Goal: Task Accomplishment & Management: Complete application form

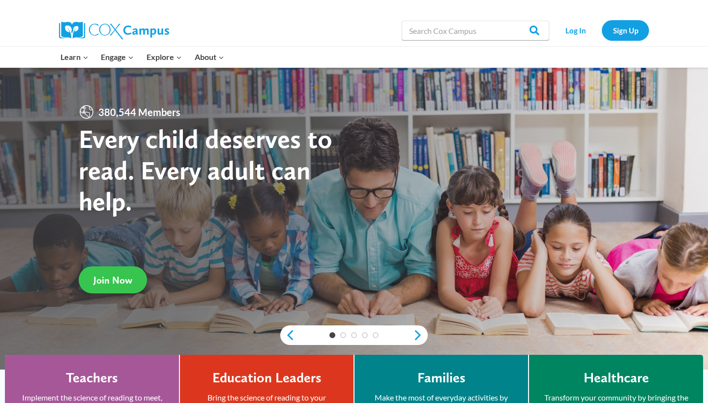
click at [102, 293] on link "Join Now" at bounding box center [113, 280] width 68 height 27
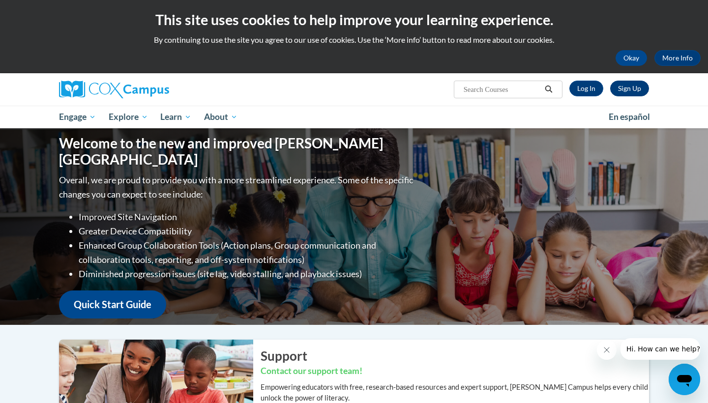
click at [629, 89] on link "Sign Up" at bounding box center [630, 89] width 39 height 16
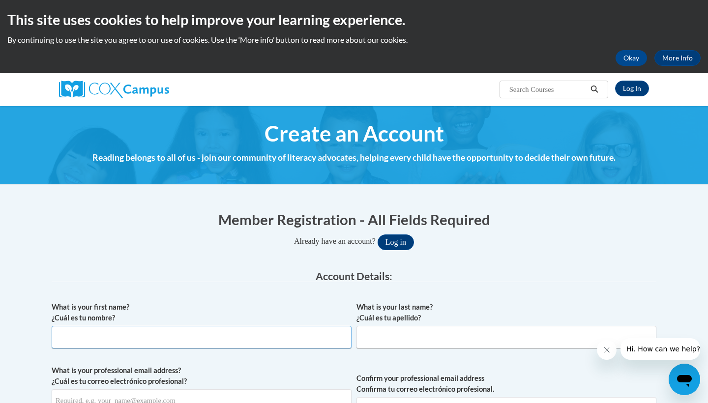
type input "Tamara"
type input "Stephens"
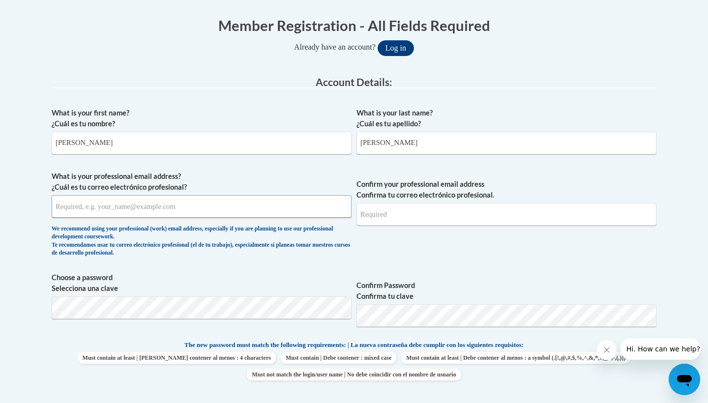
scroll to position [205, 0]
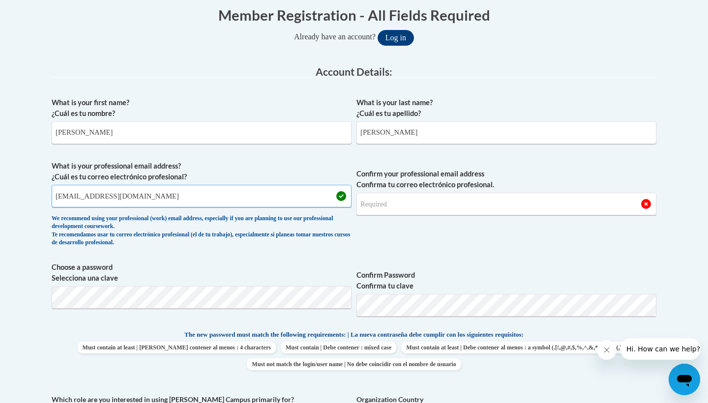
drag, startPoint x: 131, startPoint y: 197, endPoint x: 0, endPoint y: 181, distance: 131.9
click at [0, 181] on body "This site uses cookies to help improve your learning experience. By continuing …" at bounding box center [354, 395] width 708 height 1201
type input "stephenstn@vcu.edu"
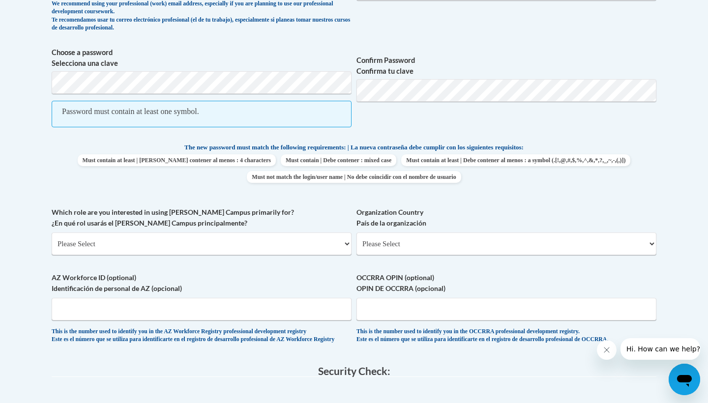
scroll to position [421, 0]
click at [8, 25] on body "This site uses cookies to help improve your learning experience. By continuing …" at bounding box center [354, 193] width 708 height 1229
click at [263, 75] on span "Choose a password Selecciona una clave Password must contain at least one symbo…" at bounding box center [354, 91] width 605 height 91
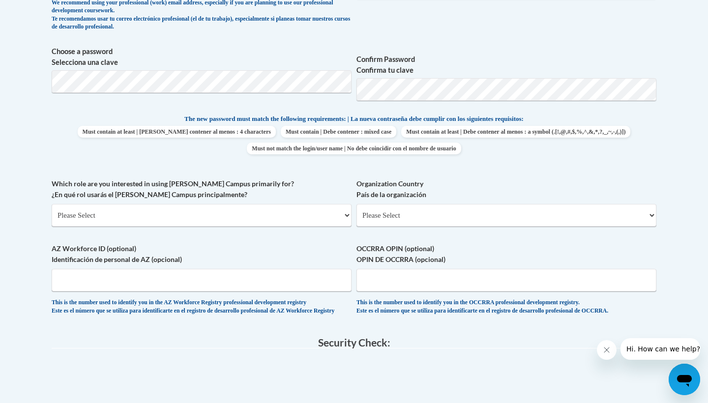
click at [272, 180] on label "Which role are you interested in using Cox Campus primarily for? ¿En qué rol us…" at bounding box center [202, 190] width 300 height 22
click at [272, 204] on select "Please Select College/University | Colegio/Universidad Community/Nonprofit Part…" at bounding box center [202, 215] width 300 height 23
select select "5a18ea06-2b54-4451-96f2-d152daf9eac5"
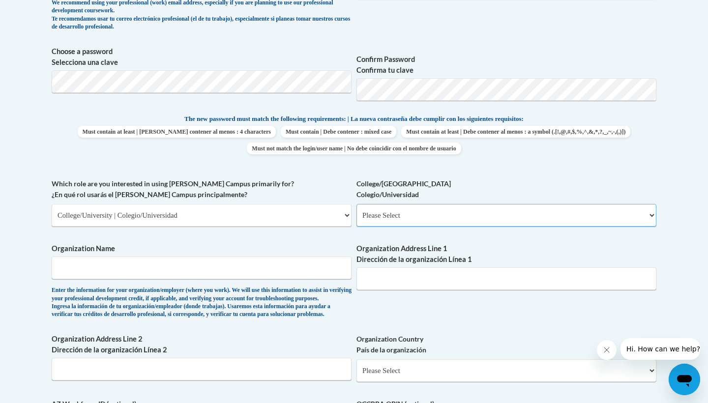
select select "99b32b07-cffc-426c-8bf6-0cd77760d84b"
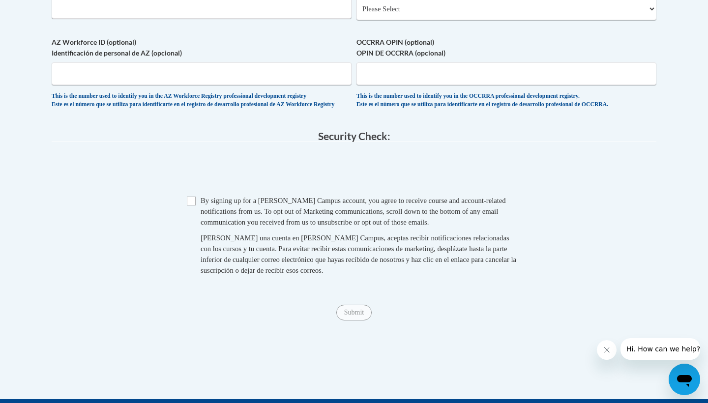
scroll to position [780, 0]
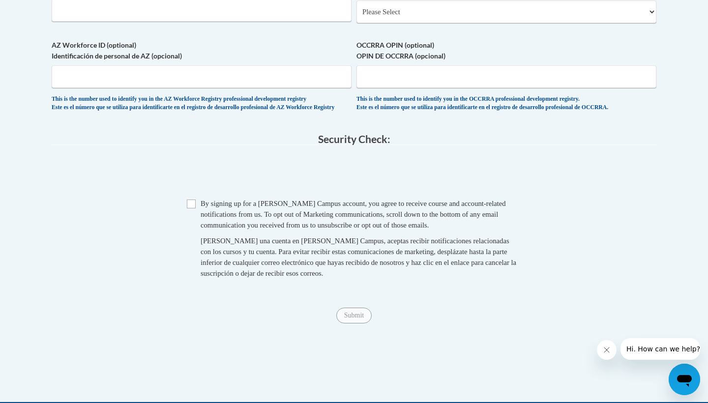
type input "VCU"
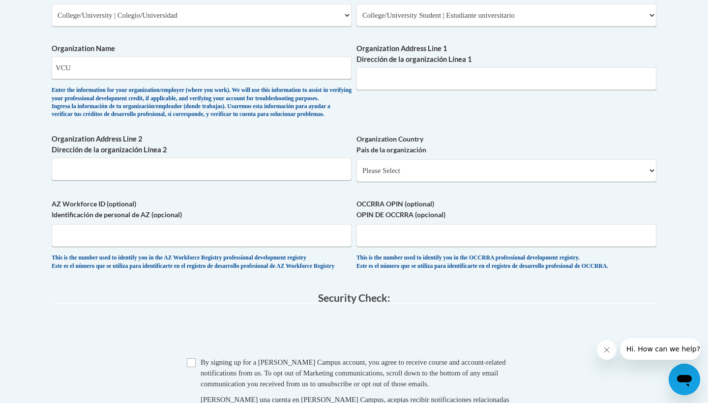
scroll to position [620, 0]
select select "ad49bcad-a171-4b2e-b99c-48b446064914"
select select
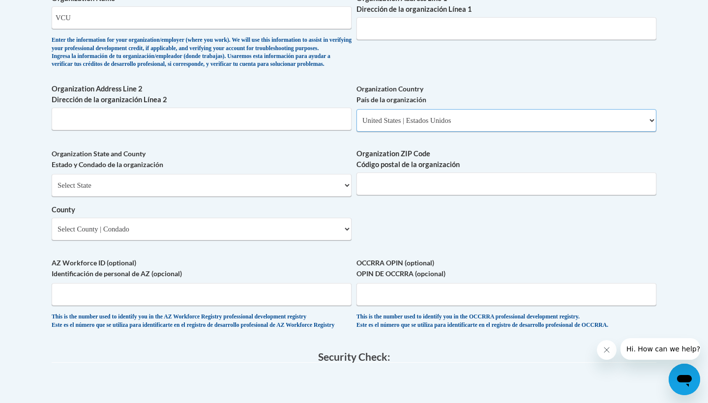
scroll to position [729, 0]
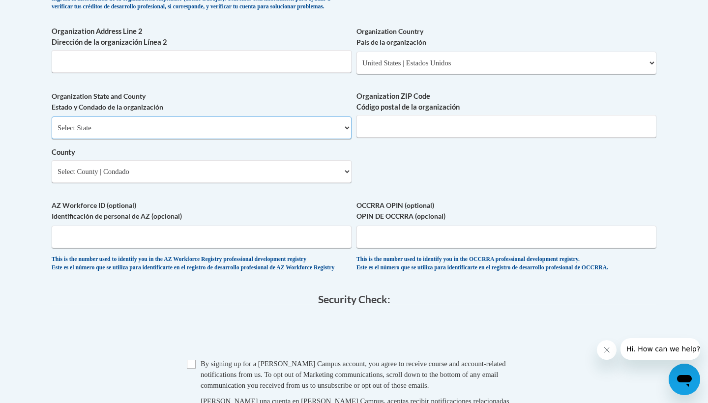
select select "Virginia"
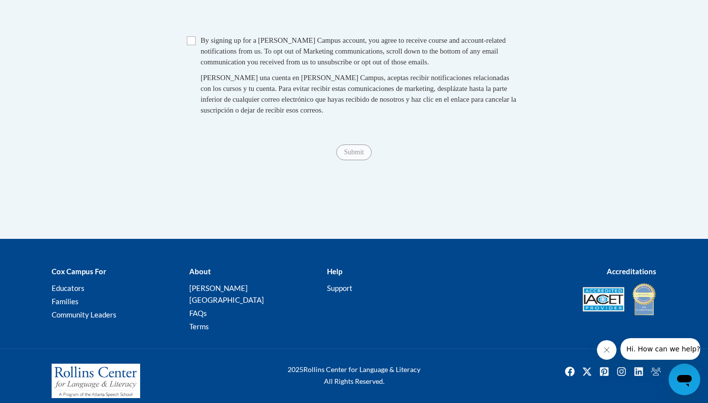
scroll to position [1052, 0]
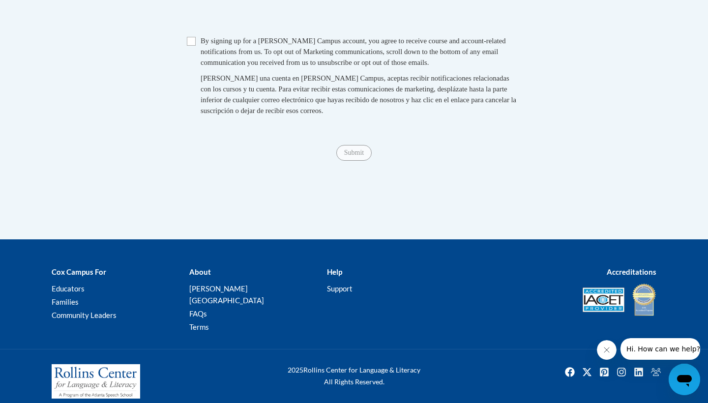
click at [196, 43] on span "Checkbox By signing up for a Cox Campus account, you agree to receive course an…" at bounding box center [354, 80] width 335 height 91
click at [186, 44] on div "Checkbox By signing up for a Cox Campus account, you agree to receive course an…" at bounding box center [354, 80] width 605 height 91
click at [190, 45] on input "Checkbox" at bounding box center [191, 41] width 9 height 9
checkbox input "true"
click at [349, 148] on input "Submit" at bounding box center [354, 153] width 35 height 16
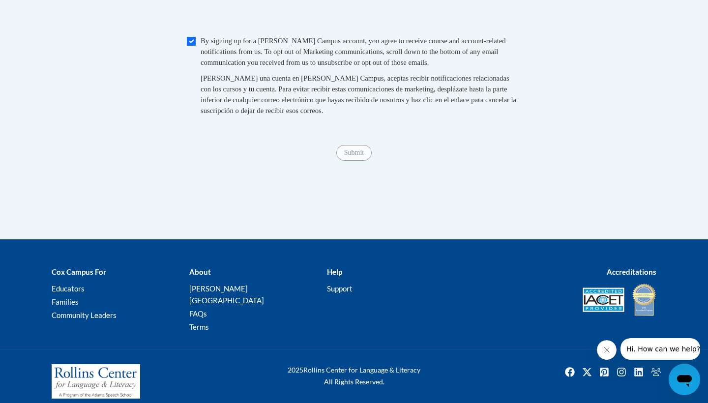
scroll to position [491, 0]
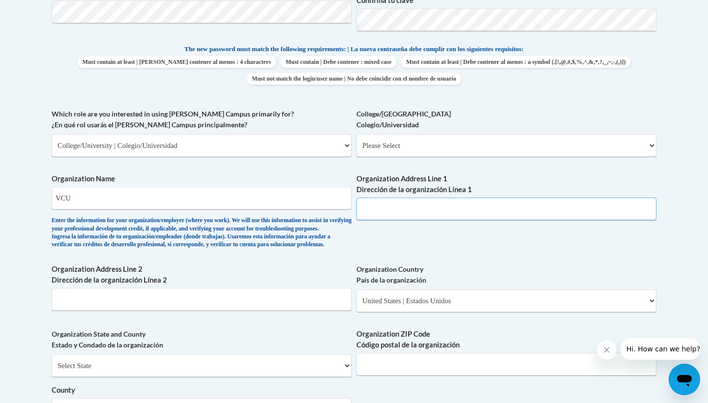
paste input "Richmond, VA 23284"
type input "Richmond, VA 23284"
drag, startPoint x: 444, startPoint y: 197, endPoint x: 334, endPoint y: 196, distance: 110.7
click at [334, 196] on div "What is your first name? ¿Cuál es tu nombre? Tamara What is your last name? ¿Cu…" at bounding box center [354, 163] width 605 height 713
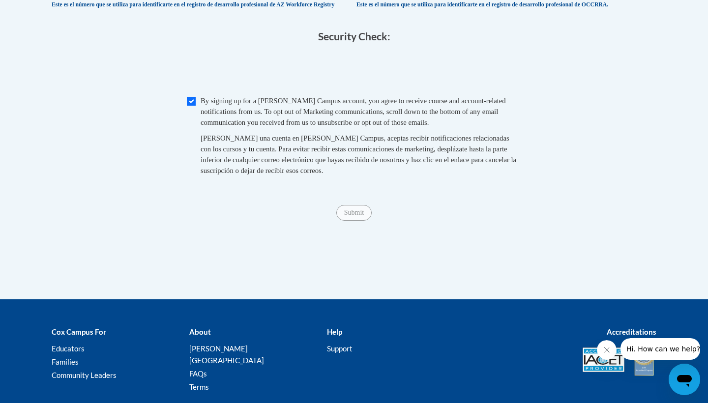
scroll to position [958, 0]
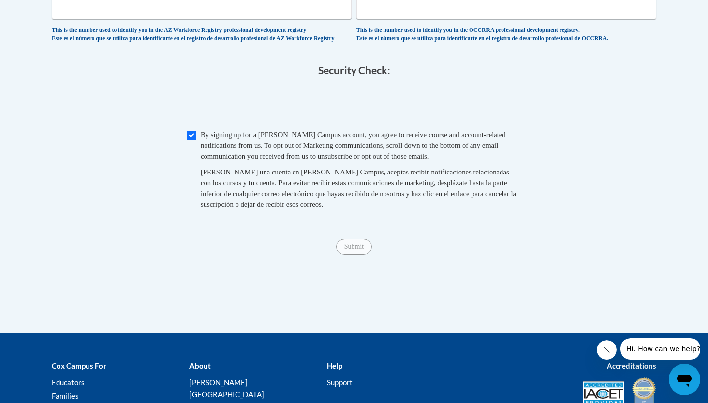
type input "VCU"
click at [355, 249] on input "Submit" at bounding box center [354, 247] width 35 height 16
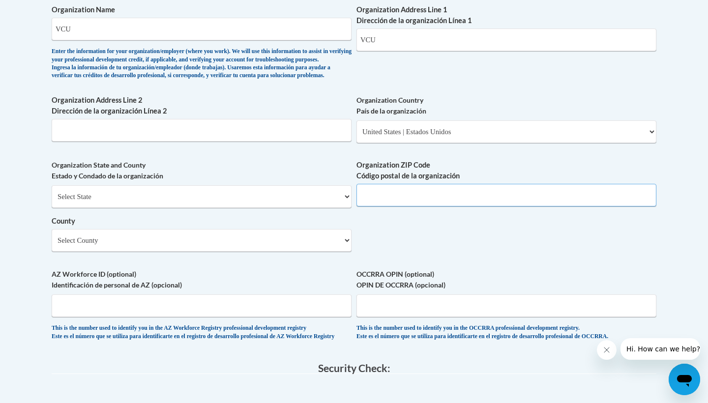
paste input "Richmond, VA 23284"
drag, startPoint x: 409, startPoint y: 202, endPoint x: 311, endPoint y: 194, distance: 98.2
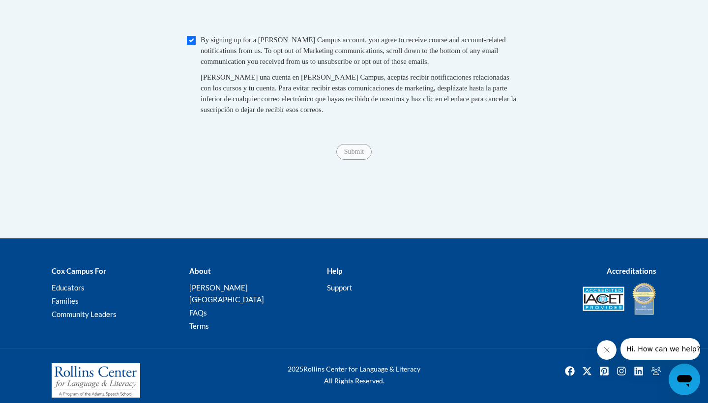
scroll to position [1052, 0]
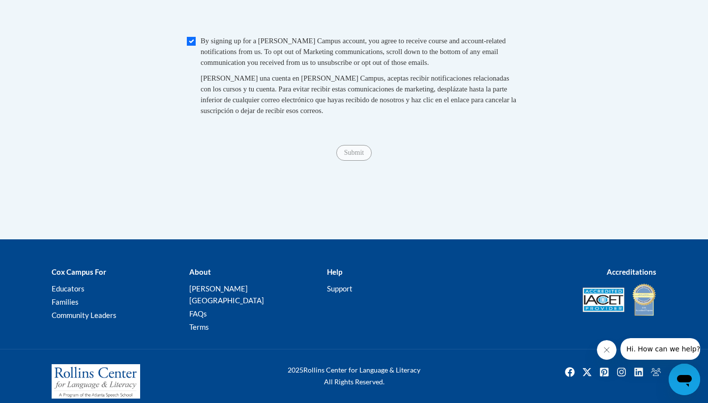
type input "23284"
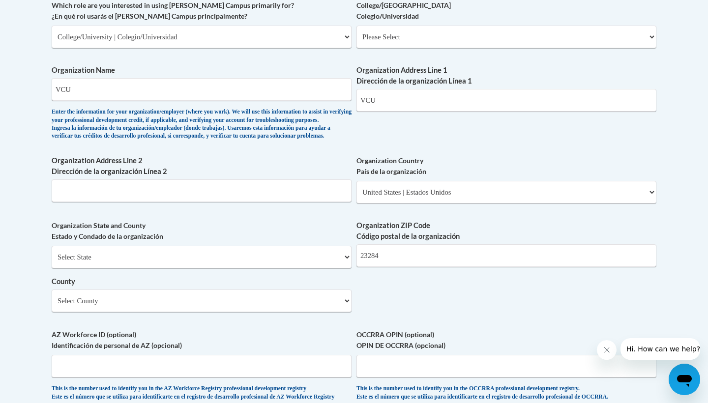
scroll to position [605, 0]
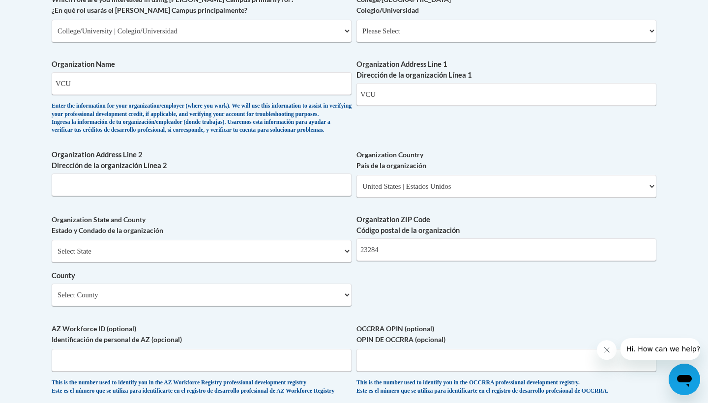
click at [384, 298] on div "What is your first name? ¿Cuál es tu nombre? Tamara What is your last name? ¿Cu…" at bounding box center [354, 48] width 605 height 713
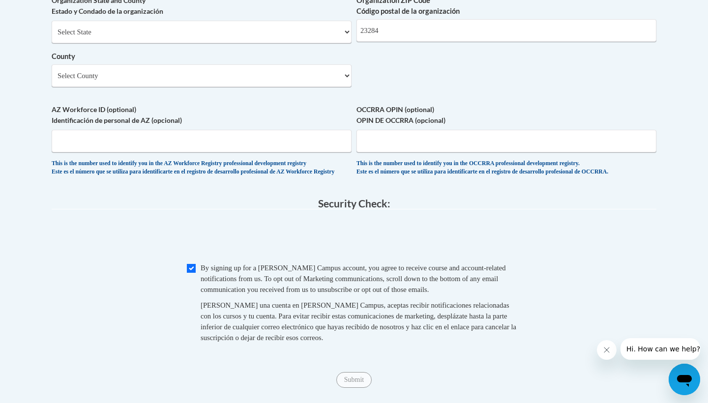
scroll to position [850, 0]
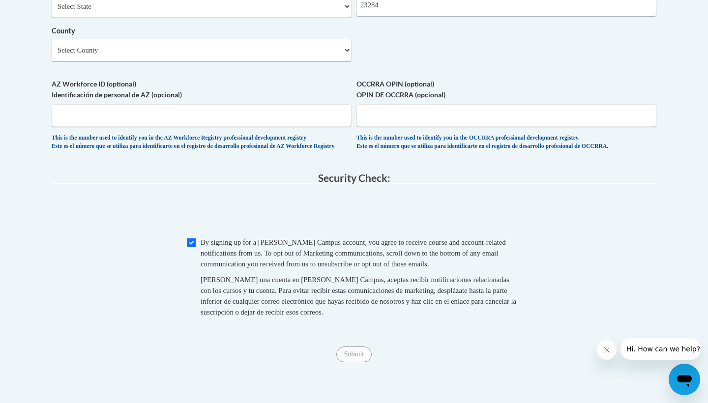
click at [191, 245] on input "Checkbox" at bounding box center [191, 243] width 9 height 9
checkbox input "true"
click at [359, 360] on input "Submit" at bounding box center [354, 355] width 35 height 16
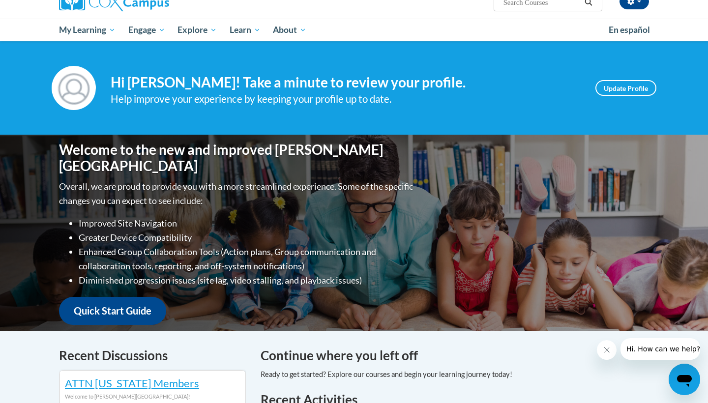
scroll to position [84, 0]
